Goal: Information Seeking & Learning: Learn about a topic

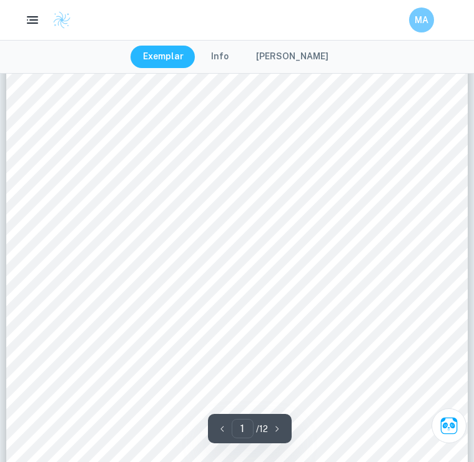
scroll to position [89, 0]
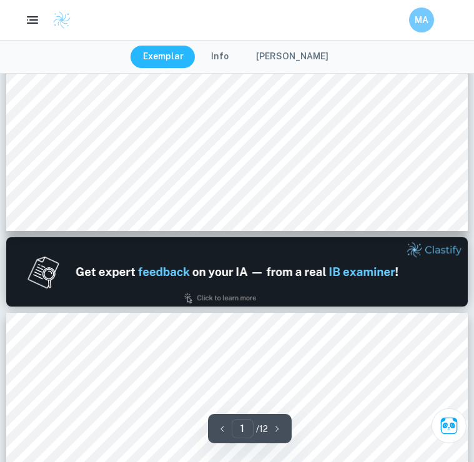
type input "2"
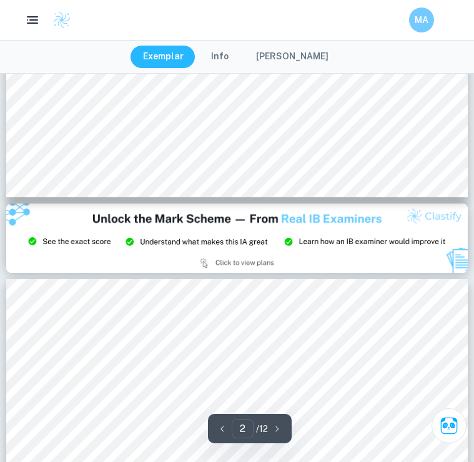
scroll to position [1273, 0]
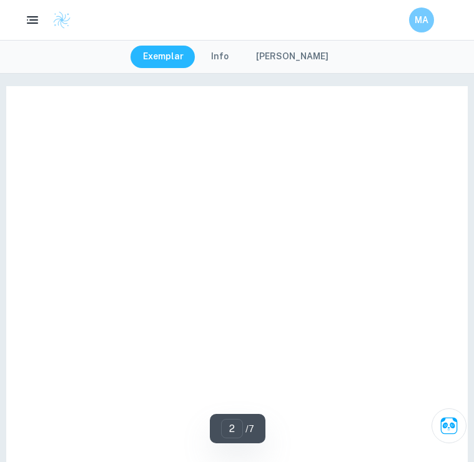
type input "1"
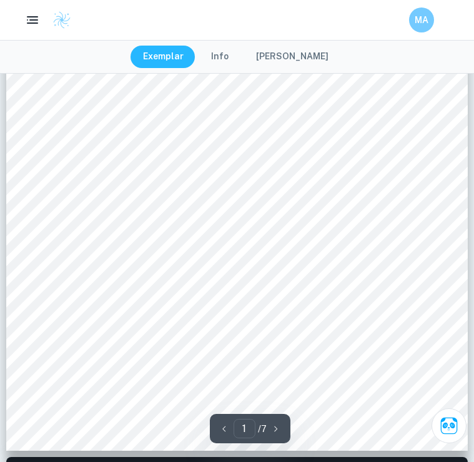
scroll to position [230, 0]
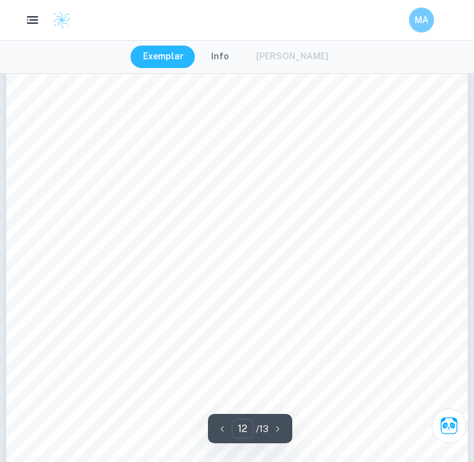
scroll to position [7541, 0]
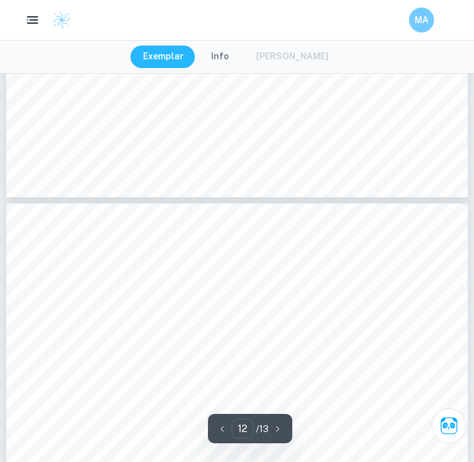
type input "11"
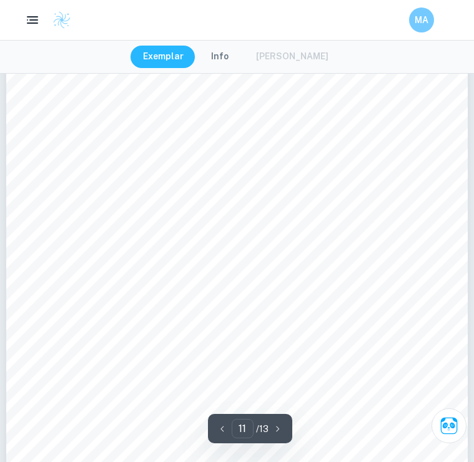
scroll to position [6938, 0]
